Goal: Find specific page/section: Find specific page/section

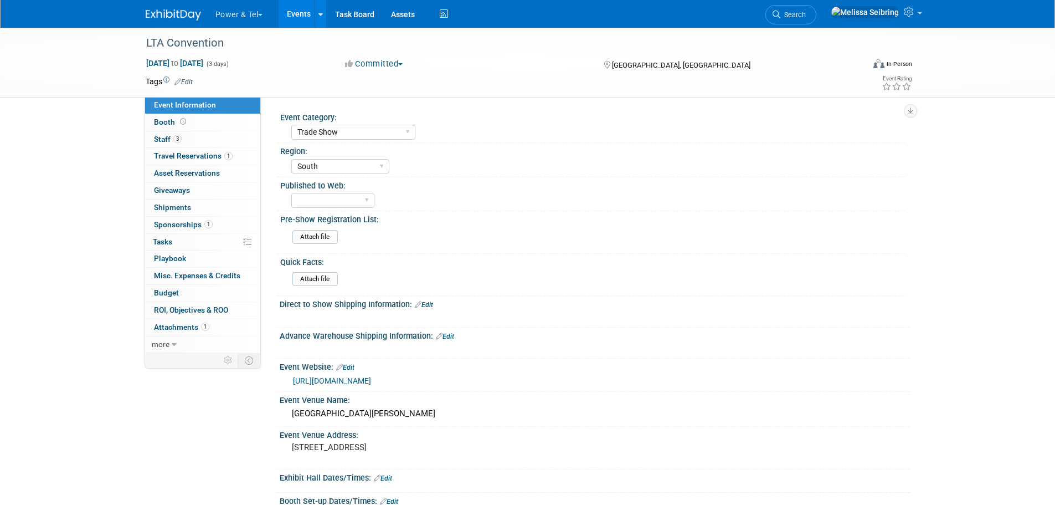
select select "Trade Show"
select select "South"
select select "Trade Show"
select select "South"
click at [181, 15] on img at bounding box center [173, 14] width 55 height 11
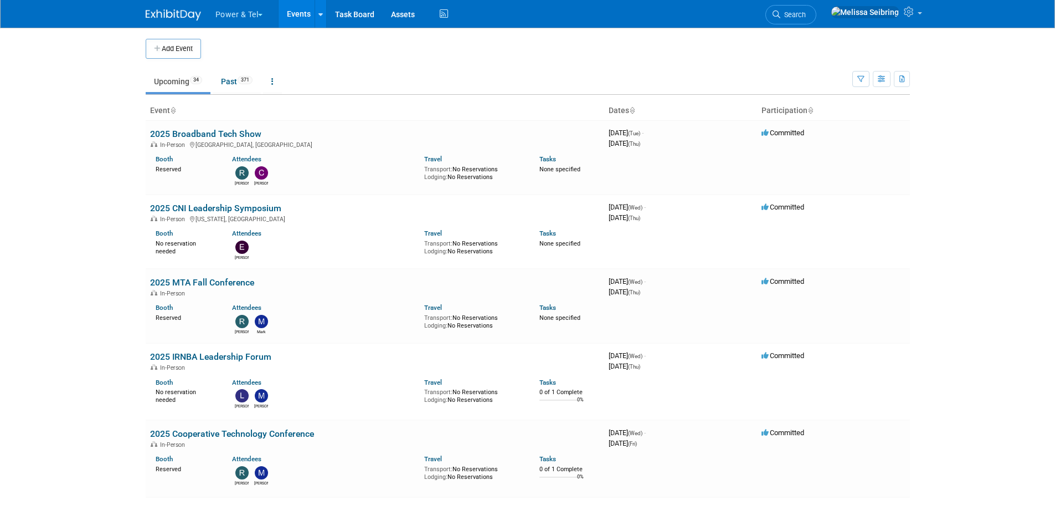
click at [816, 4] on li "Search" at bounding box center [790, 13] width 51 height 27
click at [780, 13] on icon at bounding box center [777, 15] width 8 height 8
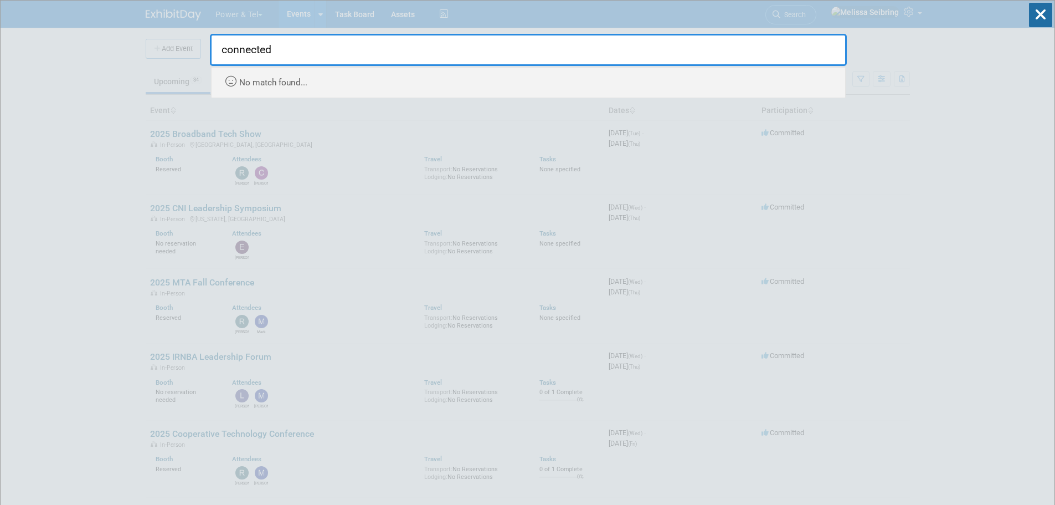
type input "connected"
drag, startPoint x: 176, startPoint y: 64, endPoint x: 77, endPoint y: 60, distance: 99.2
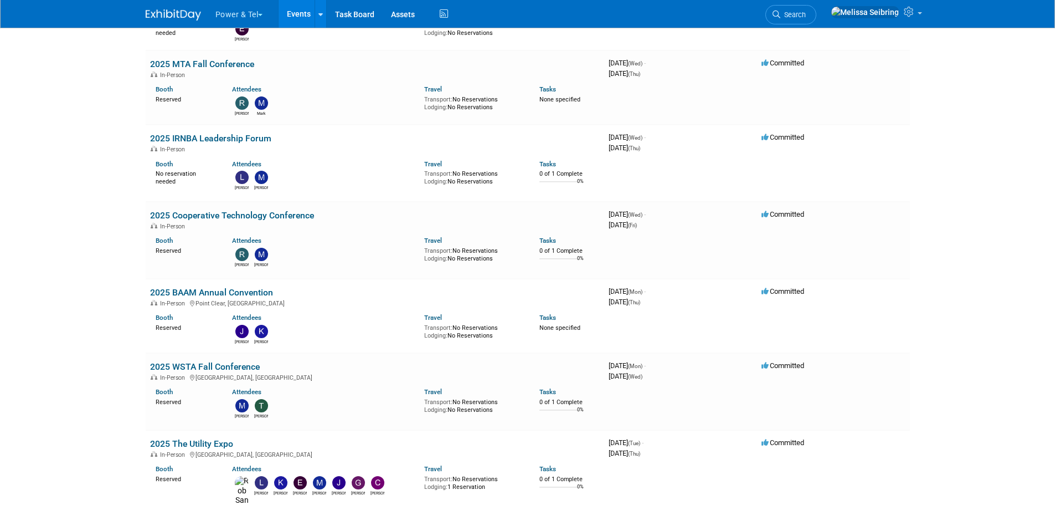
scroll to position [222, 0]
